Goal: Transaction & Acquisition: Subscribe to service/newsletter

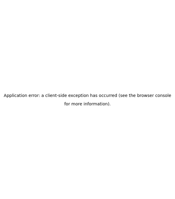
click at [167, 4] on div "Application error: a client-side exception has occurred (see the browser consol…" at bounding box center [87, 99] width 175 height 199
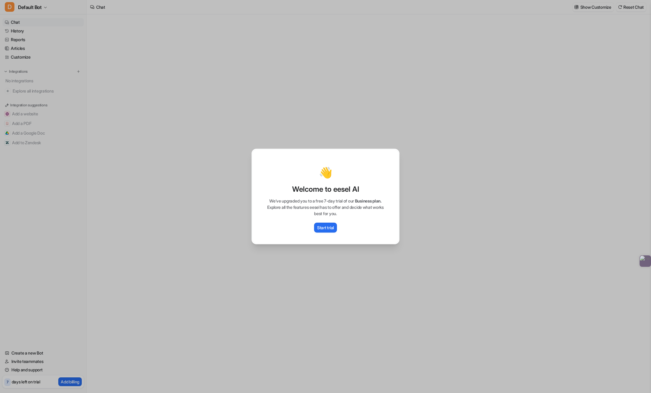
click at [142, 174] on div "👋 Welcome to eesel AI We’ve upgraded you to a free 7-day trial of our Business …" at bounding box center [325, 196] width 651 height 393
click at [320, 229] on p "Start trial" at bounding box center [325, 227] width 17 height 6
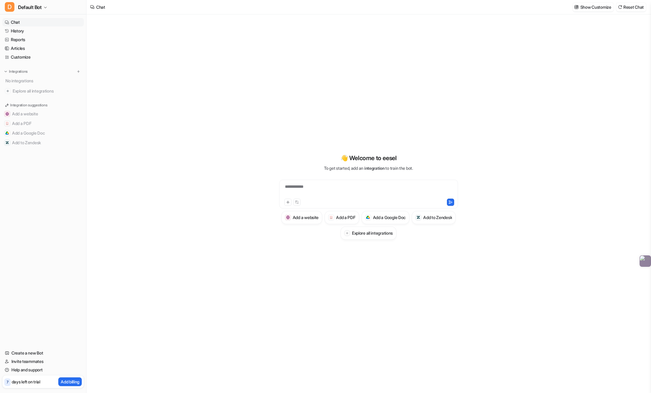
click at [64, 377] on div "7 days left on trial Add billing" at bounding box center [42, 381] width 81 height 13
click at [64, 380] on p "Add billing" at bounding box center [70, 381] width 19 height 6
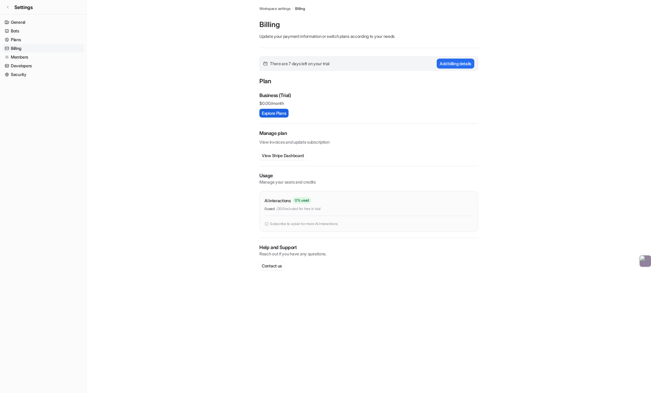
click at [273, 110] on button "Explore Plans" at bounding box center [273, 113] width 29 height 9
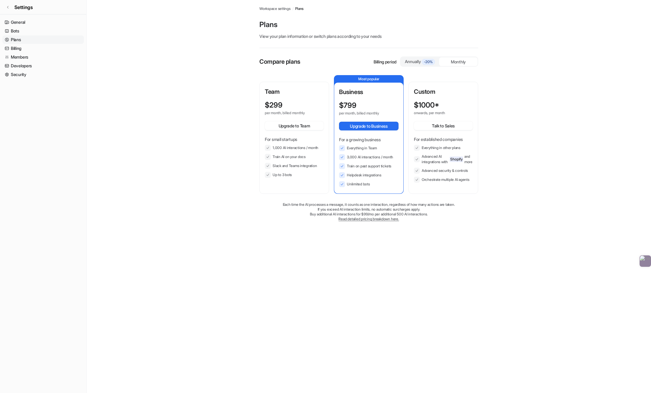
click at [422, 62] on span "-20%" at bounding box center [427, 62] width 13 height 6
click at [455, 59] on div "Monthly" at bounding box center [458, 61] width 38 height 9
click at [279, 11] on div "Workspace settings / Plans Plans View your plan information or switch plans acc…" at bounding box center [368, 116] width 219 height 233
click at [274, 9] on span "Workspace settings" at bounding box center [274, 8] width 31 height 5
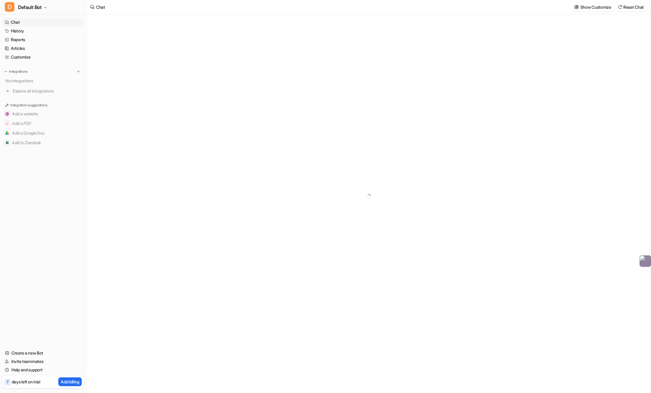
type textarea "**********"
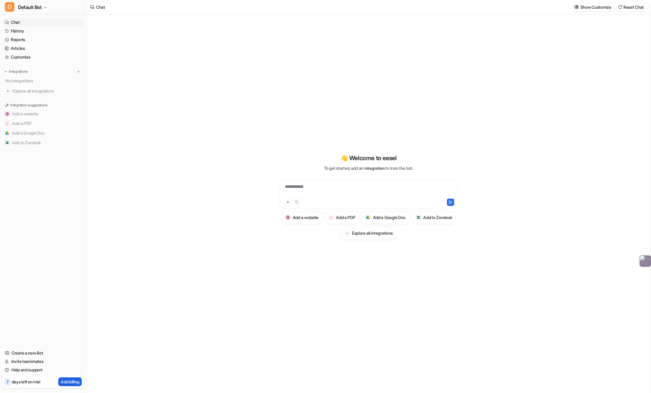
click at [67, 380] on p "Add billing" at bounding box center [70, 381] width 19 height 6
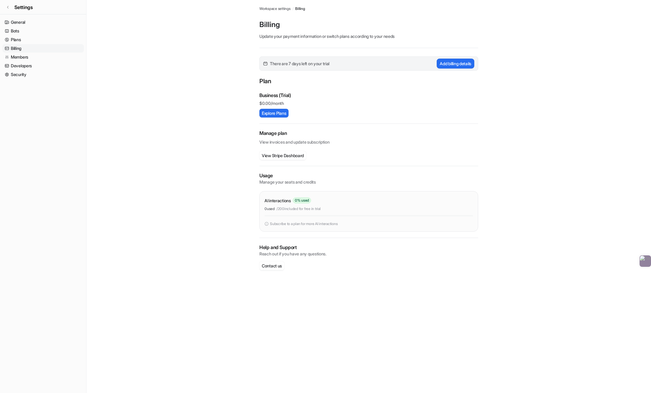
drag, startPoint x: 287, startPoint y: 152, endPoint x: 242, endPoint y: 162, distance: 45.8
click at [242, 162] on main "Workspace settings / Billing Billing Update your payment information or switch …" at bounding box center [368, 141] width 564 height 282
click at [270, 111] on button "Explore Plans" at bounding box center [273, 113] width 29 height 9
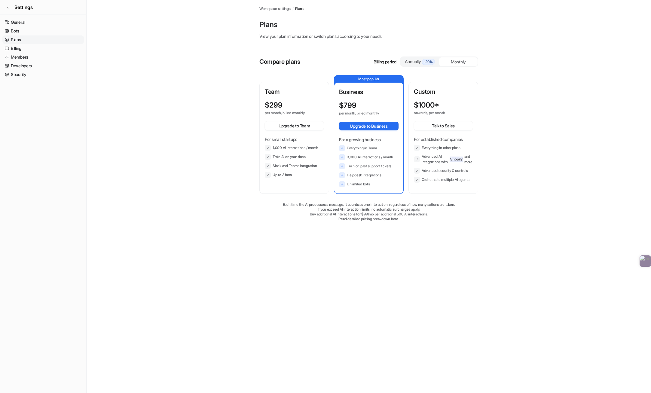
click at [468, 57] on div "Monthly" at bounding box center [458, 61] width 38 height 9
click at [26, 49] on link "Billing" at bounding box center [42, 48] width 81 height 8
